Goal: Book appointment/travel/reservation

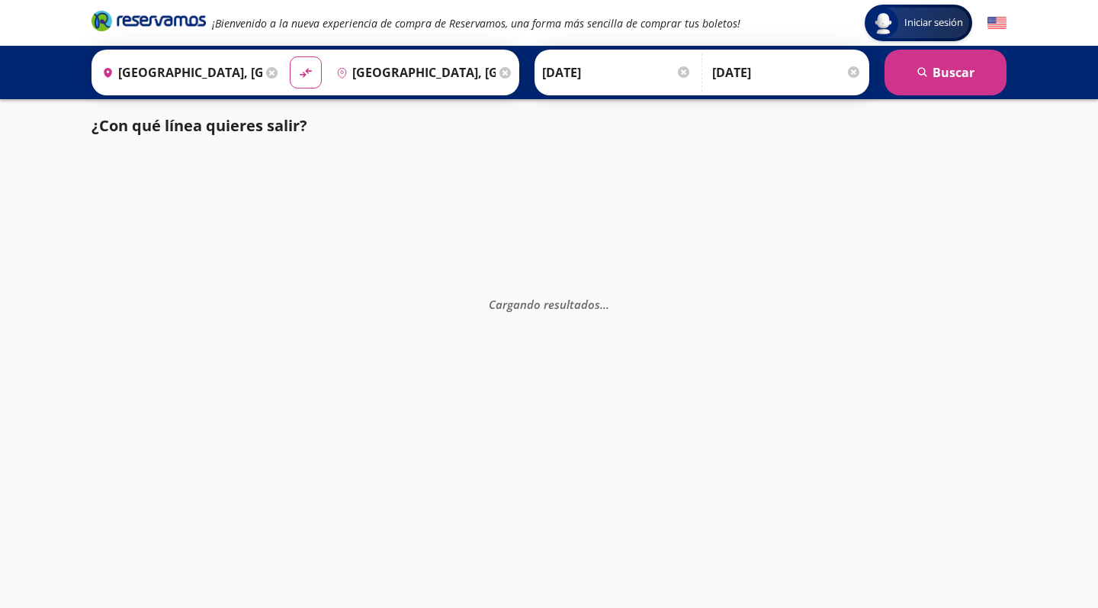
click at [1000, 19] on img at bounding box center [996, 23] width 19 height 19
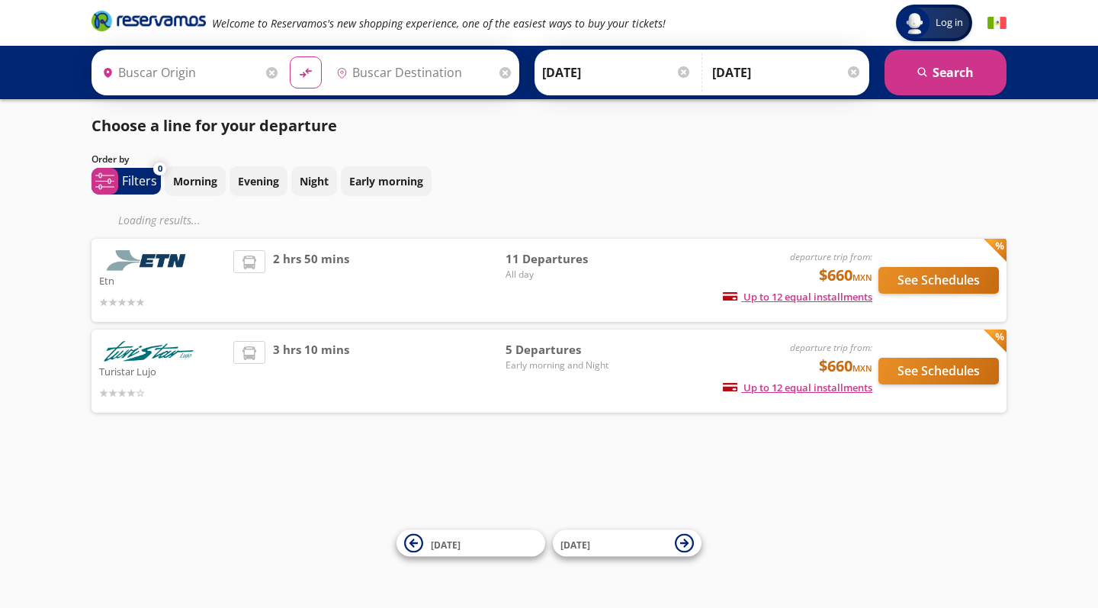
type input "[GEOGRAPHIC_DATA], [GEOGRAPHIC_DATA]"
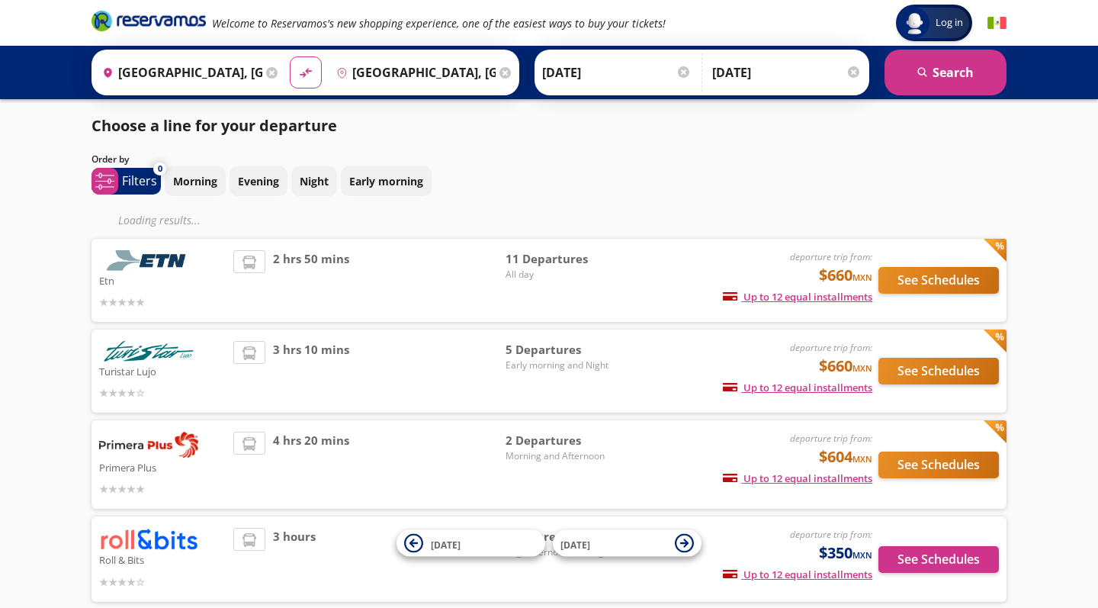
click at [996, 25] on img at bounding box center [996, 23] width 19 height 19
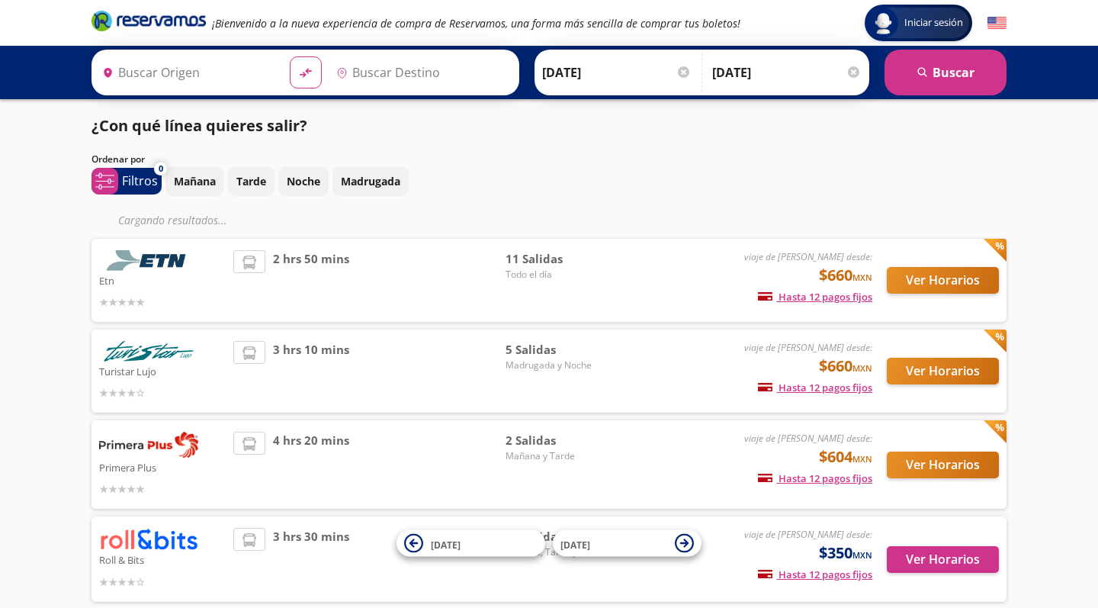
type input "[GEOGRAPHIC_DATA], [GEOGRAPHIC_DATA]"
click at [252, 186] on p "Tarde" at bounding box center [251, 181] width 30 height 16
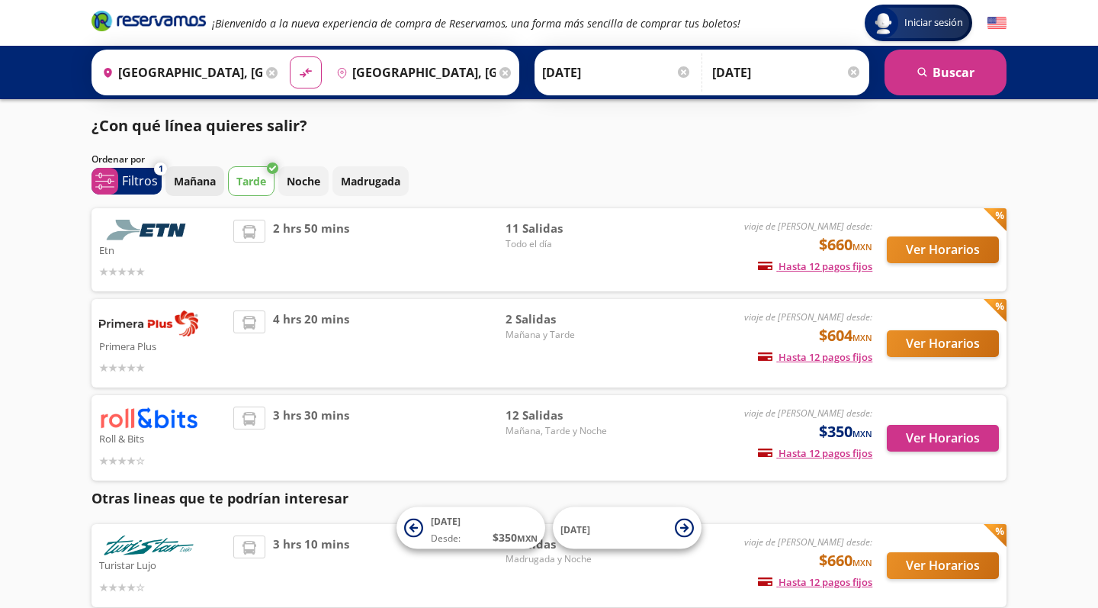
click at [204, 182] on p "Mañana" at bounding box center [195, 181] width 42 height 16
click at [257, 178] on p "Tarde" at bounding box center [251, 181] width 30 height 16
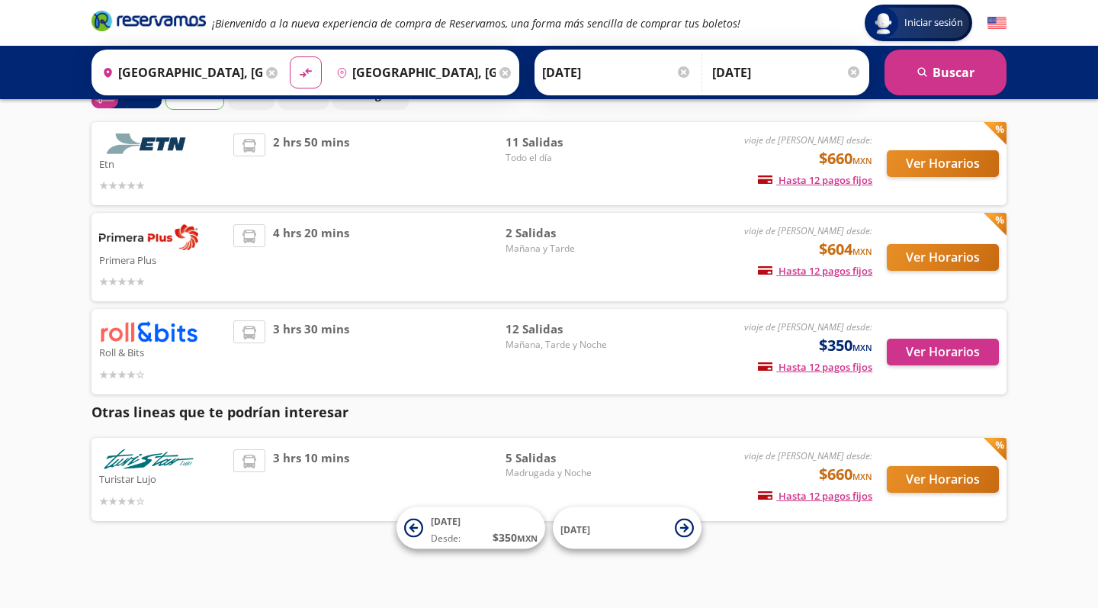
scroll to position [85, 0]
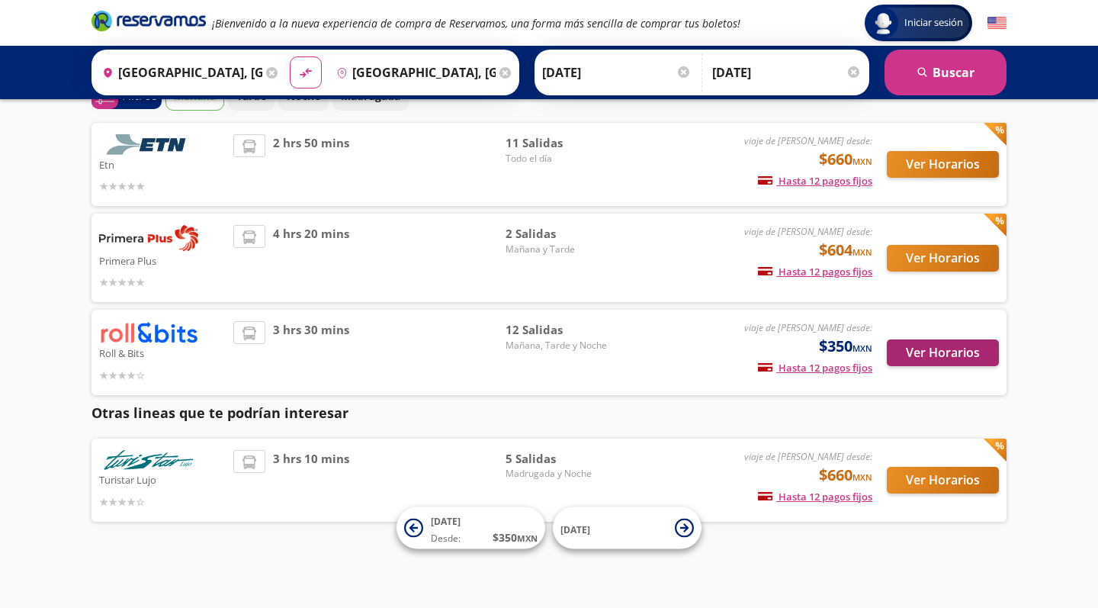
click at [924, 351] on button "Ver Horarios" at bounding box center [943, 352] width 112 height 27
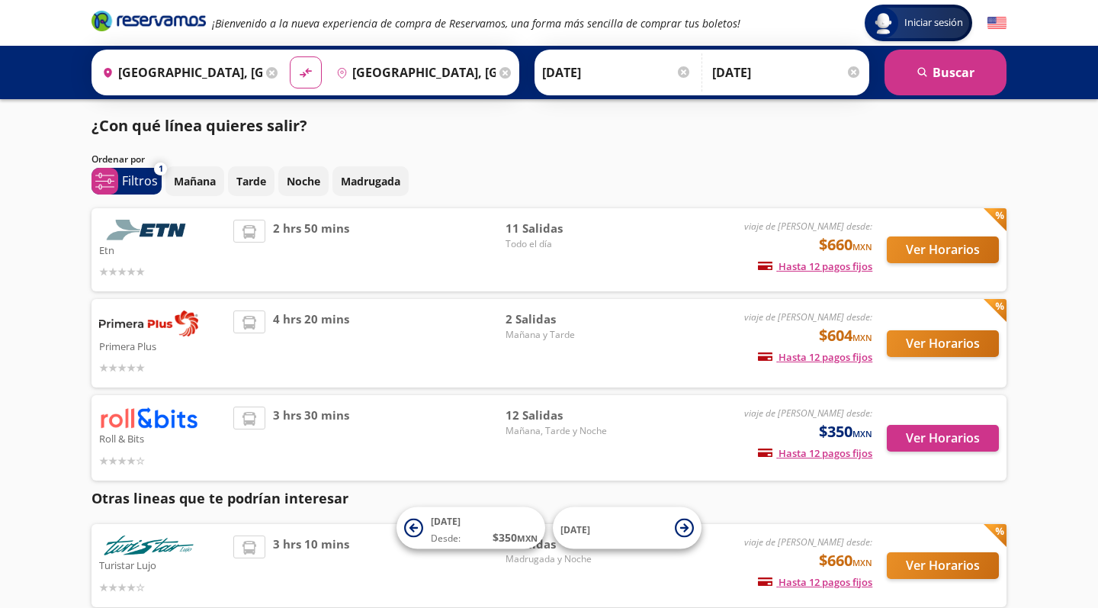
scroll to position [85, 0]
